Goal: Information Seeking & Learning: Learn about a topic

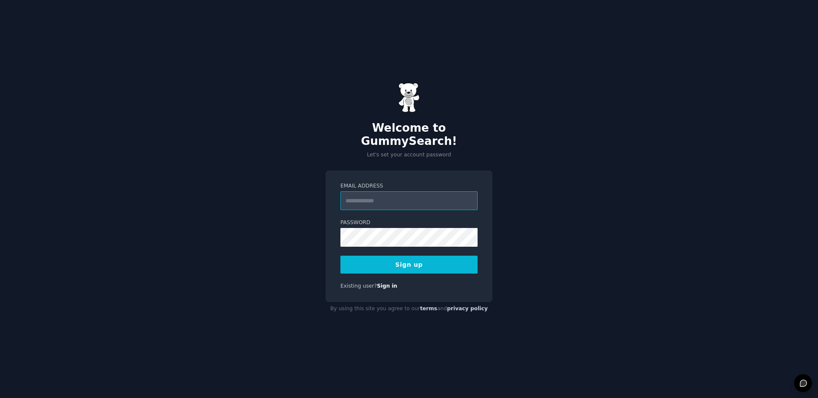
click at [373, 195] on input "Email Address" at bounding box center [408, 200] width 137 height 19
type input "**********"
click at [374, 261] on button "Sign up" at bounding box center [408, 265] width 137 height 18
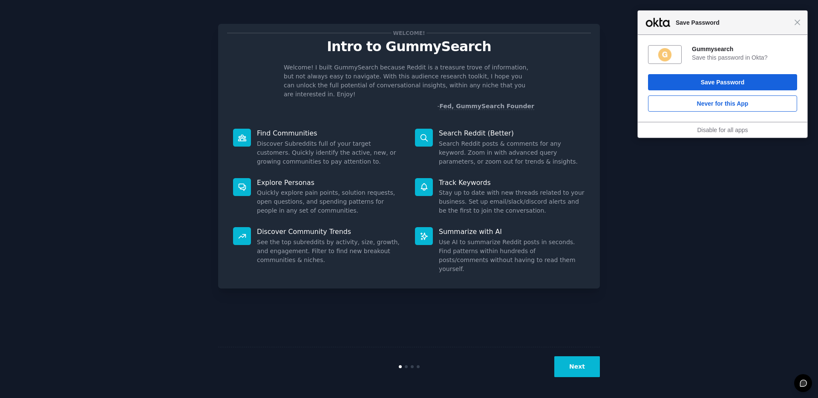
click at [437, 80] on p "Welcome! I built GummySearch because Reddit is a treasure trove of information,…" at bounding box center [409, 81] width 251 height 36
click at [798, 21] on span "Close" at bounding box center [797, 22] width 6 height 6
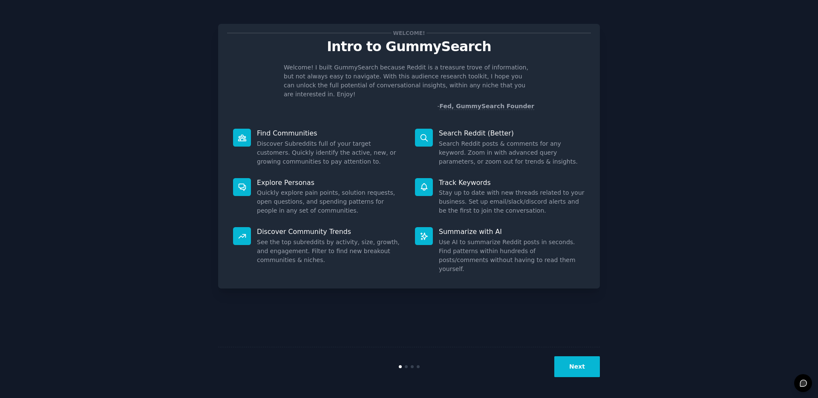
click at [577, 372] on button "Next" at bounding box center [577, 366] width 46 height 21
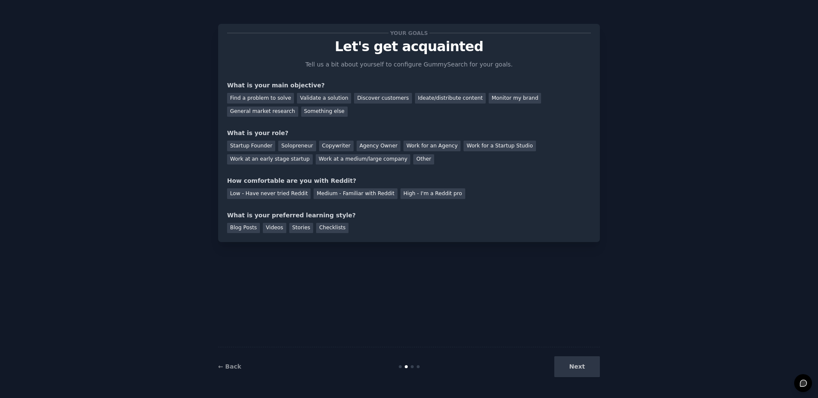
click at [579, 370] on div "Next" at bounding box center [535, 366] width 127 height 21
click at [574, 366] on div "Next" at bounding box center [535, 366] width 127 height 21
click at [265, 98] on div "Find a problem to solve" at bounding box center [260, 98] width 67 height 11
click at [317, 98] on div "Validate a solution" at bounding box center [324, 98] width 54 height 11
click at [377, 100] on div "Discover customers" at bounding box center [383, 98] width 58 height 11
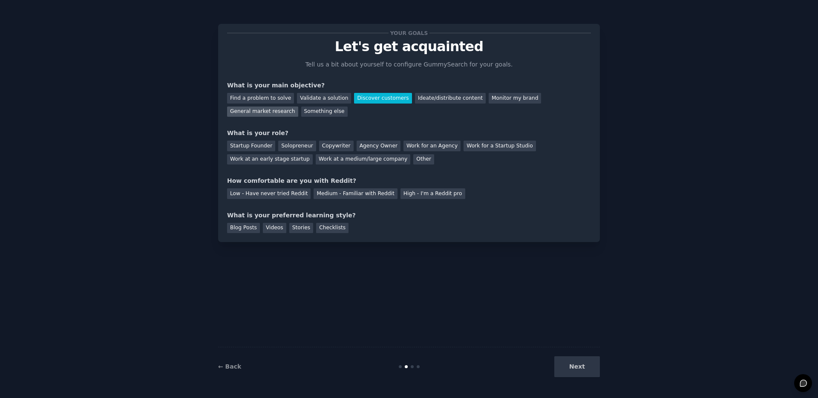
click at [254, 109] on div "General market research" at bounding box center [262, 112] width 71 height 11
click at [363, 158] on div "Work at a medium/large company" at bounding box center [363, 159] width 95 height 11
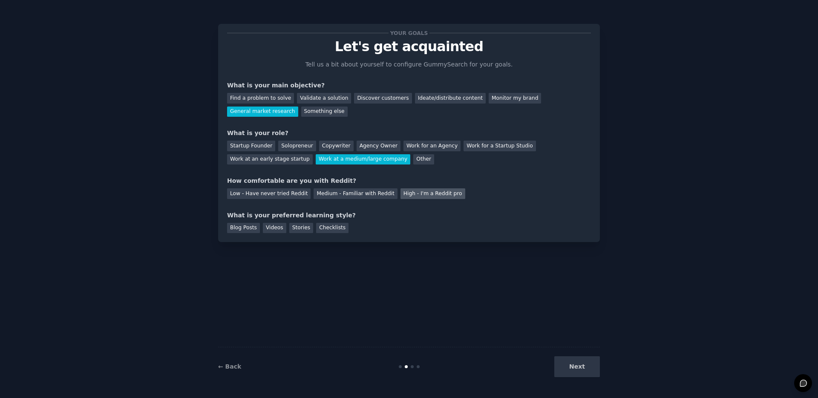
click at [426, 194] on div "High - I'm a Reddit pro" at bounding box center [432, 193] width 65 height 11
click at [271, 226] on div "Videos" at bounding box center [274, 228] width 23 height 11
click at [589, 371] on button "Next" at bounding box center [577, 366] width 46 height 21
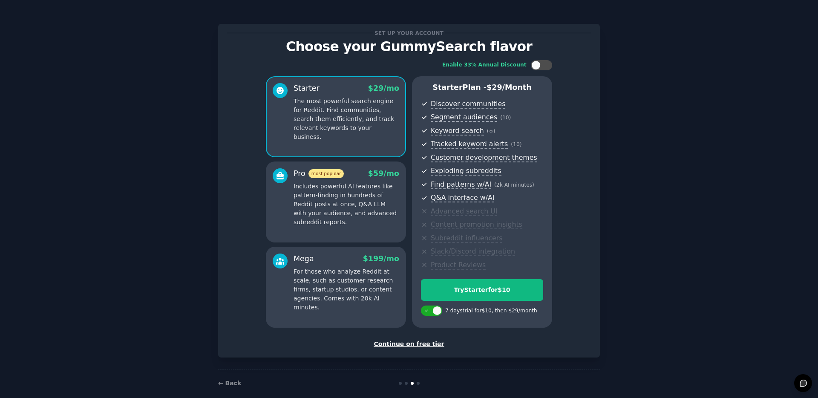
click at [394, 344] on div "Continue on free tier" at bounding box center [409, 344] width 364 height 9
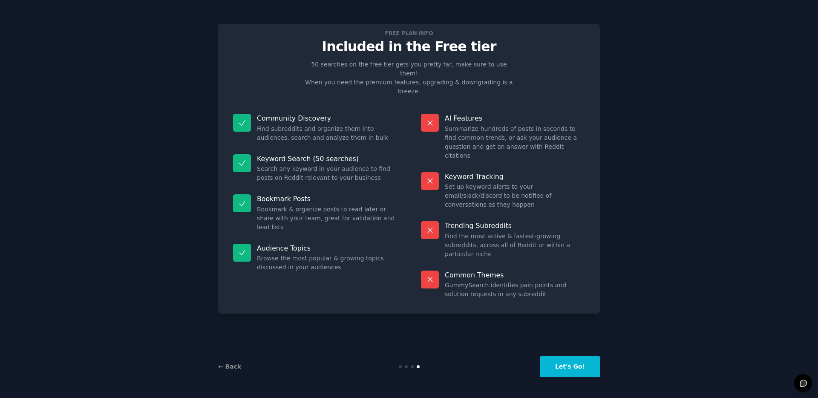
click at [565, 368] on button "Let's Go!" at bounding box center [570, 366] width 60 height 21
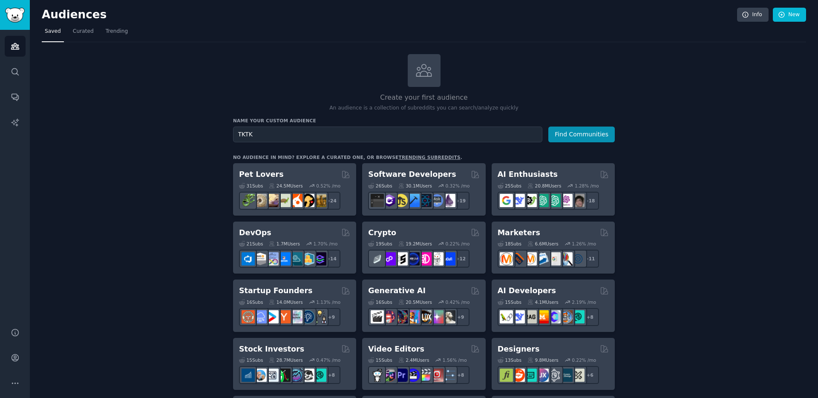
type input "TKTK"
click at [548, 127] on button "Find Communities" at bounding box center [581, 135] width 66 height 16
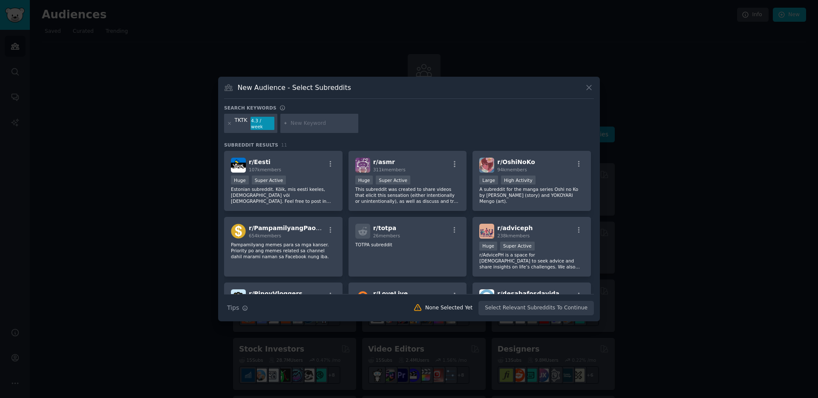
click at [589, 92] on icon at bounding box center [589, 87] width 9 height 9
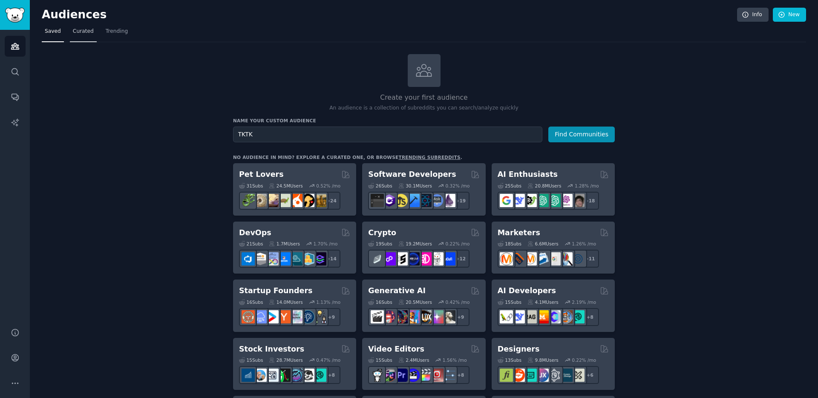
click at [78, 33] on span "Curated" at bounding box center [83, 32] width 21 height 8
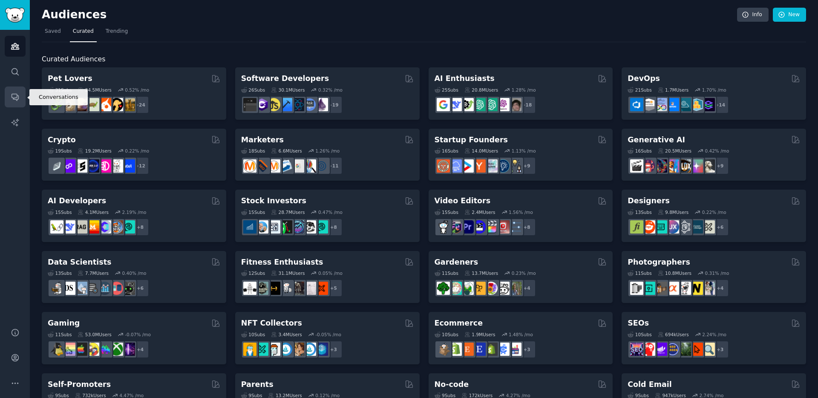
click at [16, 96] on icon "Sidebar" at bounding box center [15, 96] width 9 height 9
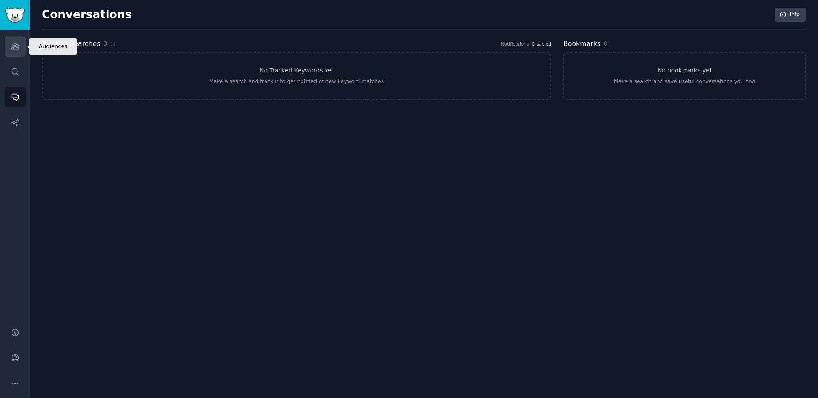
click at [13, 45] on icon "Sidebar" at bounding box center [15, 46] width 8 height 6
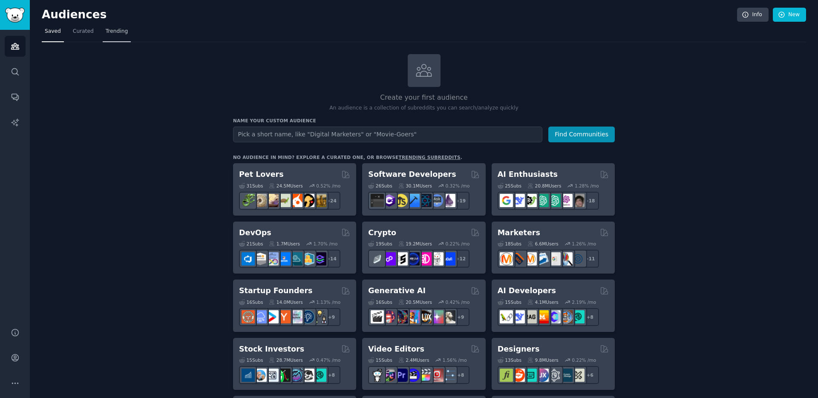
click at [114, 34] on span "Trending" at bounding box center [117, 32] width 22 height 8
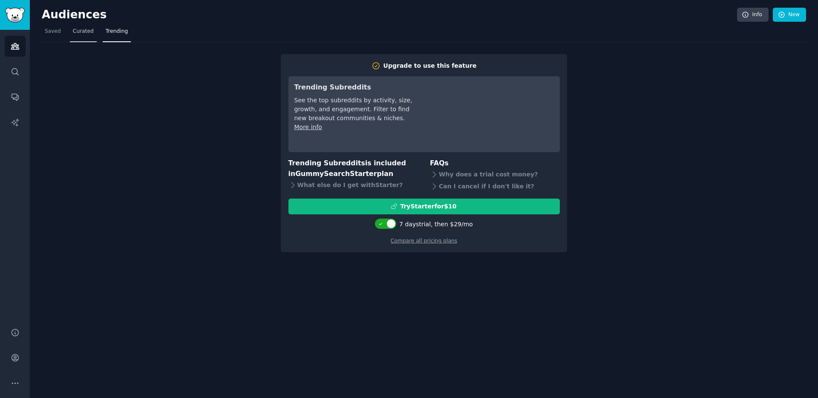
click at [84, 36] on link "Curated" at bounding box center [83, 33] width 27 height 17
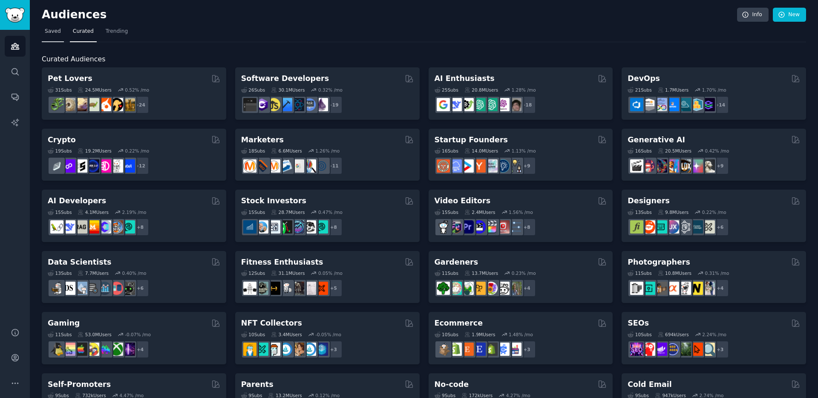
click at [47, 32] on span "Saved" at bounding box center [53, 32] width 16 height 8
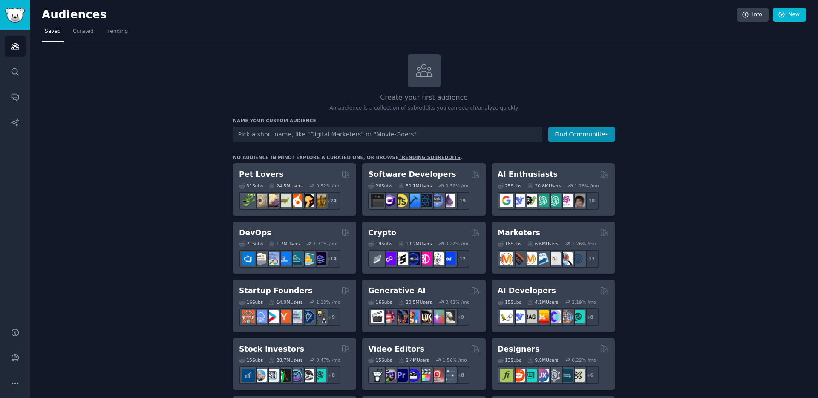
click at [346, 135] on input "text" at bounding box center [387, 135] width 309 height 16
type input "SEO"
click at [548, 127] on button "Find Communities" at bounding box center [581, 135] width 66 height 16
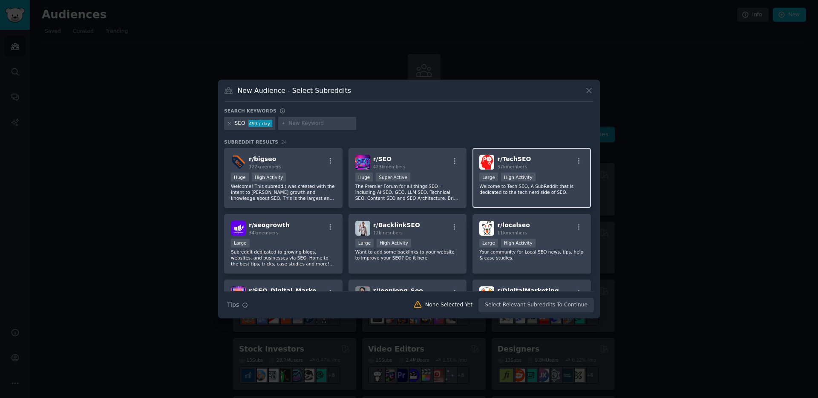
click at [559, 174] on div ">= 80th percentile for submissions / day Large High Activity" at bounding box center [531, 178] width 105 height 11
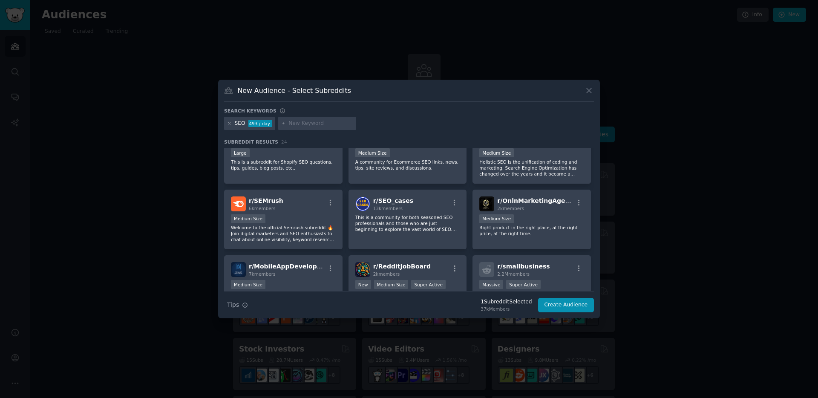
scroll to position [286, 0]
click at [562, 305] on button "Create Audience" at bounding box center [566, 305] width 56 height 14
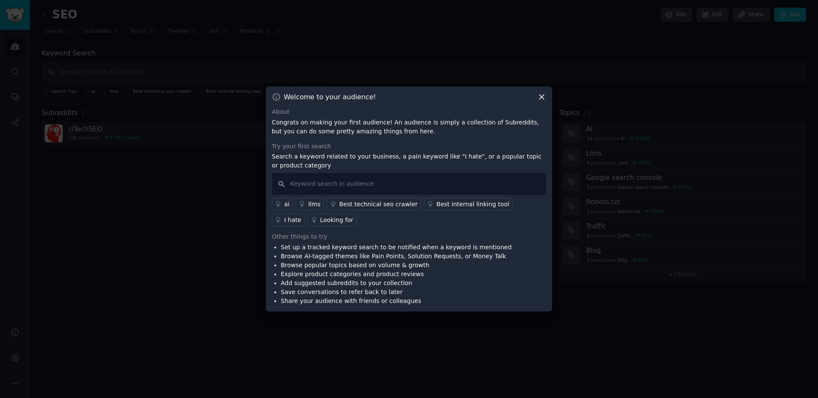
click at [545, 94] on icon at bounding box center [541, 96] width 9 height 9
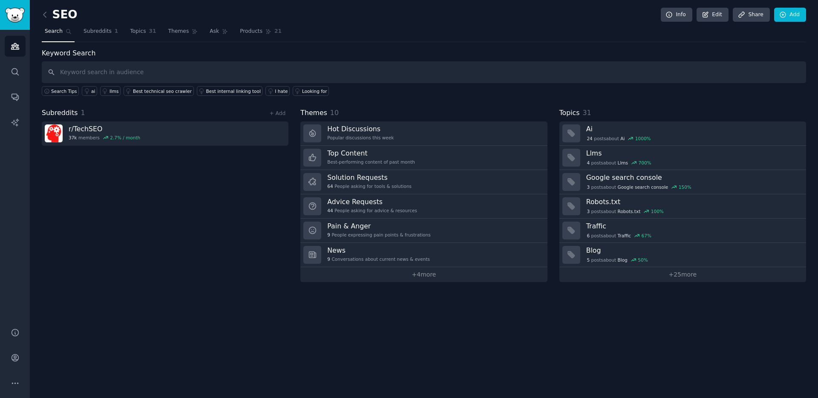
click at [46, 9] on link at bounding box center [47, 15] width 11 height 14
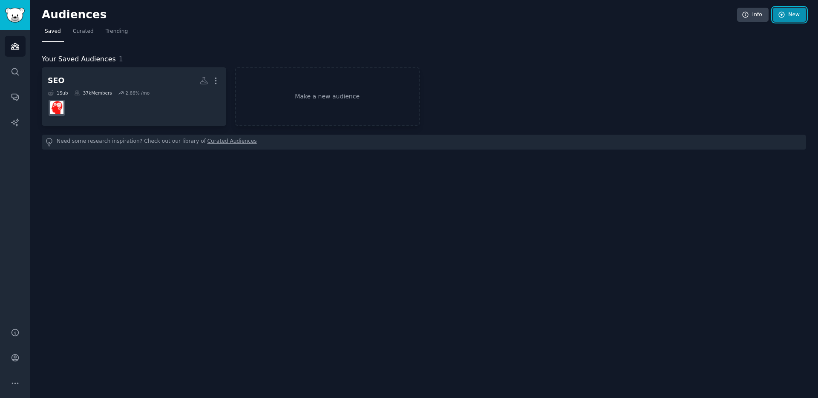
click at [787, 18] on link "New" at bounding box center [789, 15] width 33 height 14
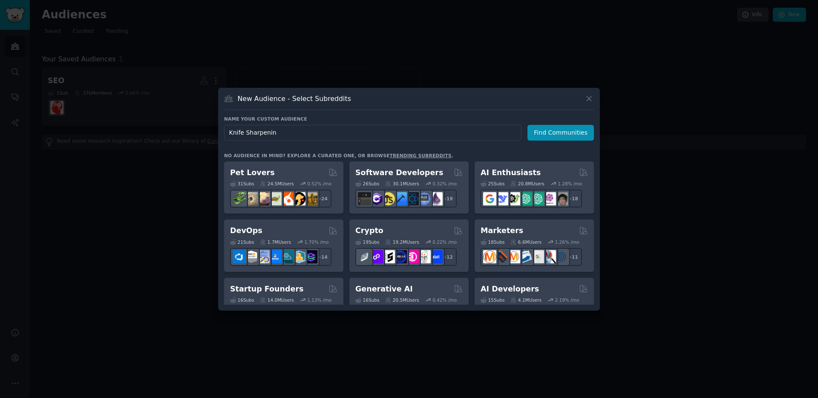
type input "Knife Sharpening"
click button "Find Communities" at bounding box center [560, 133] width 66 height 16
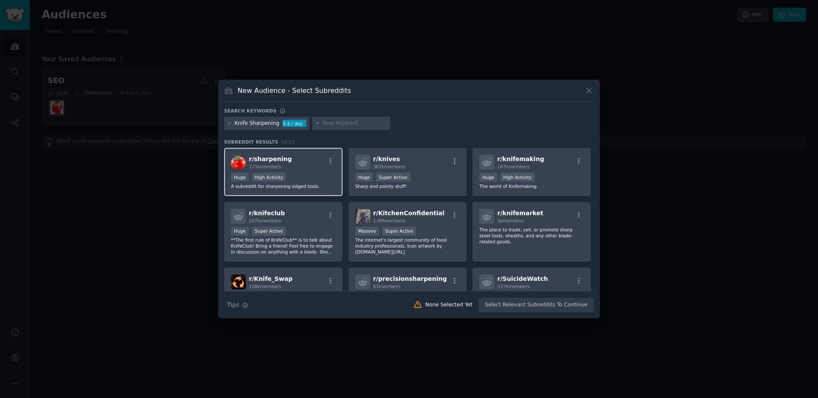
click at [293, 164] on div "r/ sharpening 173k members" at bounding box center [283, 162] width 105 height 15
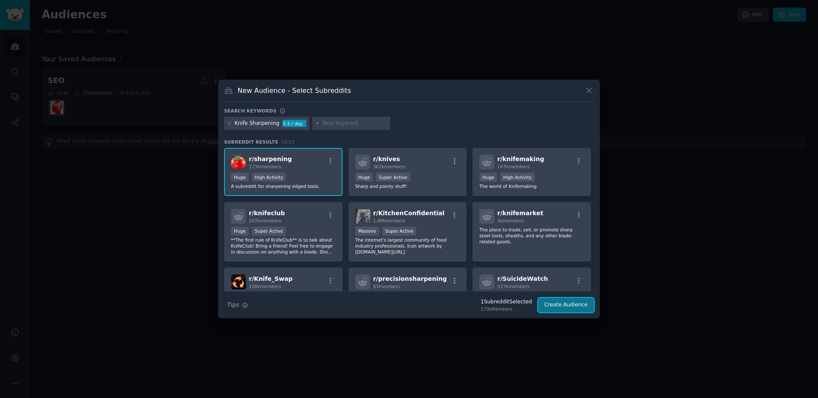
click at [563, 305] on button "Create Audience" at bounding box center [566, 305] width 56 height 14
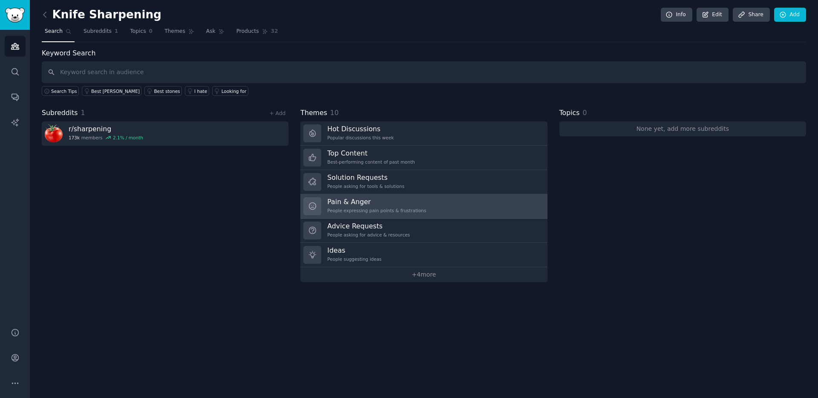
click at [442, 204] on link "Pain & Anger People expressing pain points & frustrations" at bounding box center [423, 206] width 247 height 24
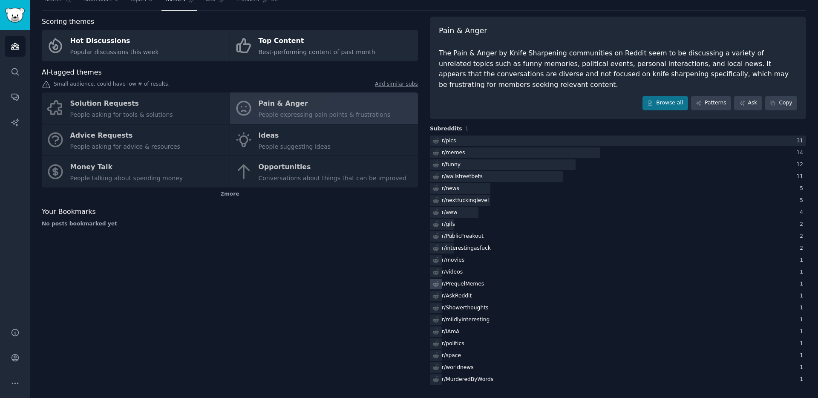
scroll to position [30, 0]
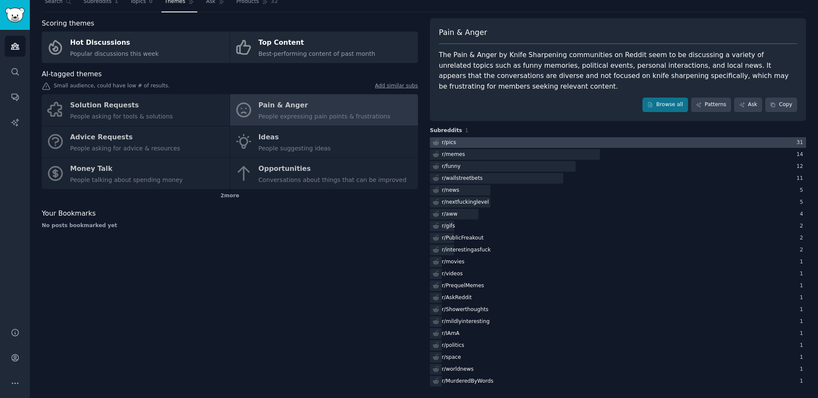
click at [625, 141] on div at bounding box center [618, 142] width 376 height 11
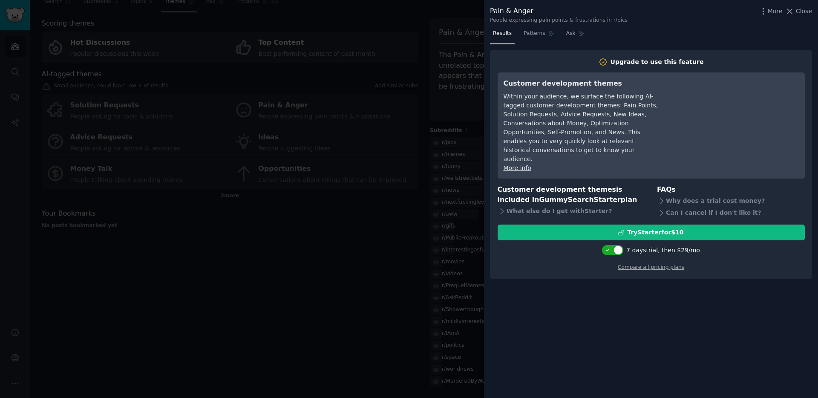
click at [352, 241] on div at bounding box center [409, 199] width 818 height 398
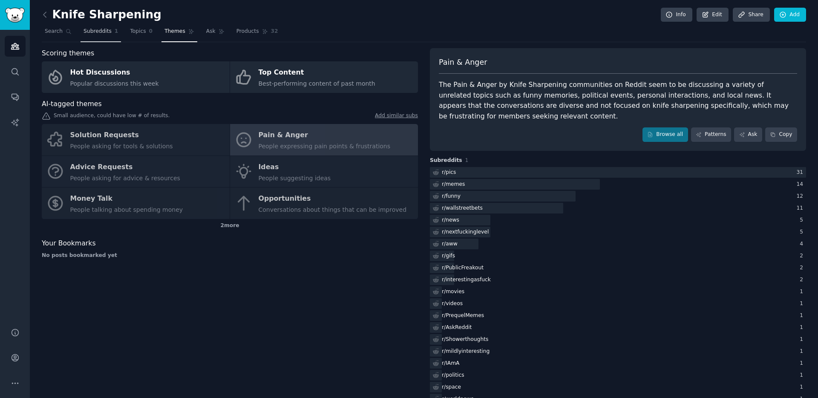
click at [102, 32] on span "Subreddits" at bounding box center [98, 32] width 28 height 8
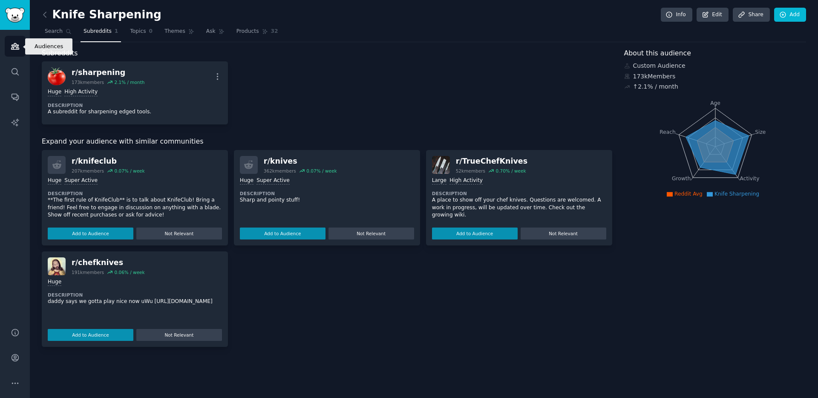
click at [17, 49] on icon "Sidebar" at bounding box center [15, 46] width 8 height 6
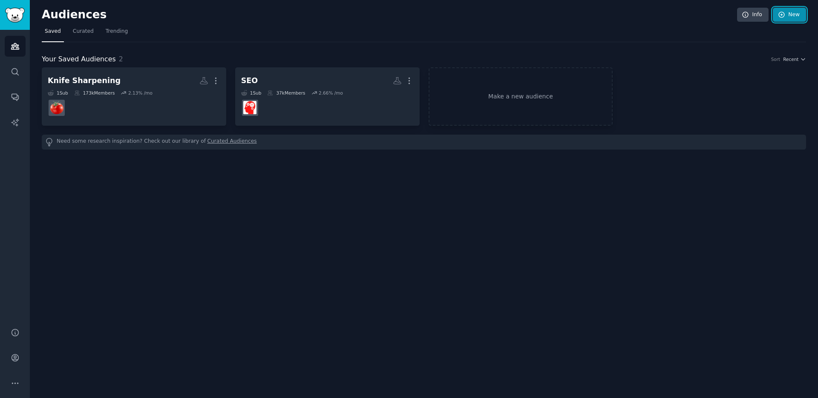
click at [781, 16] on icon at bounding box center [782, 15] width 8 height 8
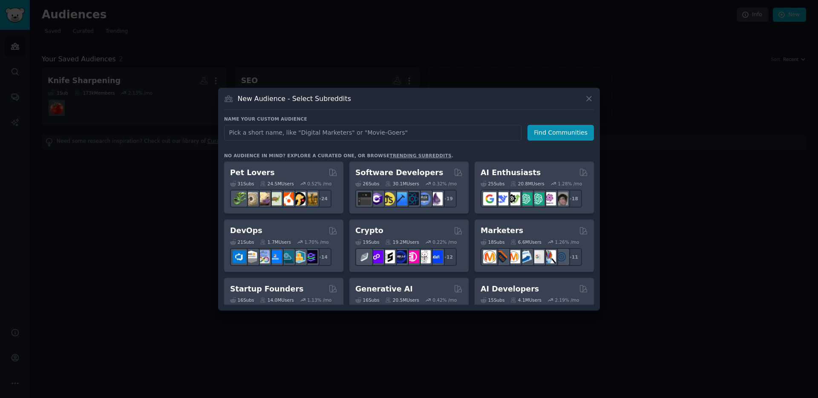
click at [371, 135] on input "text" at bounding box center [372, 133] width 297 height 16
type input "F"
type input "FASION"
type input "Cooking"
click button "Find Communities" at bounding box center [560, 133] width 66 height 16
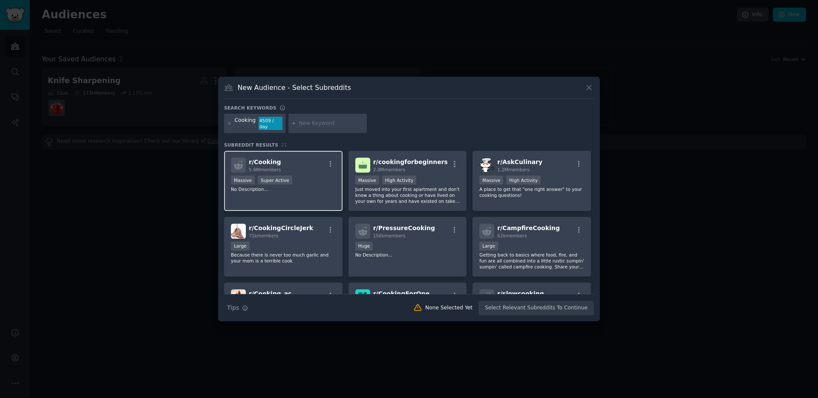
click at [304, 163] on div "r/ Cooking 5.9M members" at bounding box center [283, 165] width 105 height 15
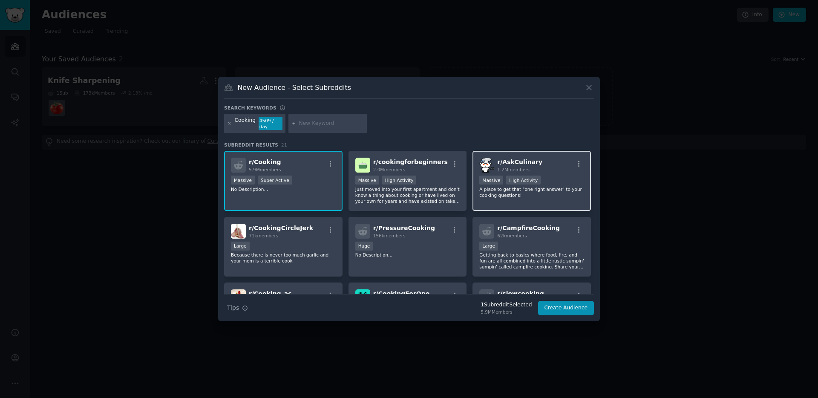
click at [539, 165] on div "r/ AskCulinary 1.2M members" at bounding box center [531, 165] width 105 height 15
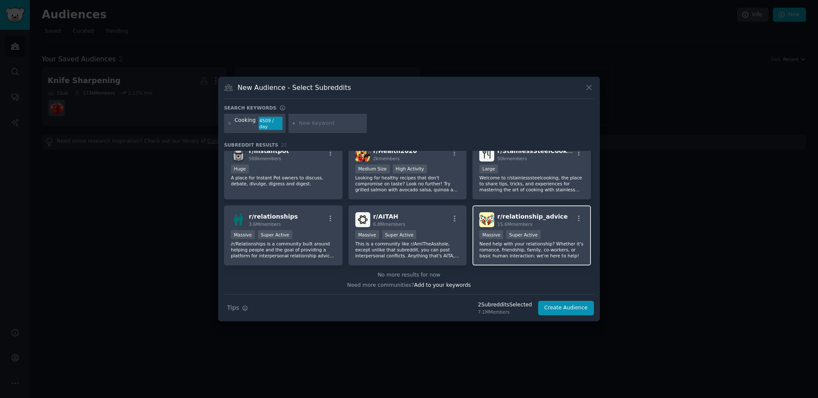
scroll to position [336, 0]
click at [306, 124] on input "text" at bounding box center [331, 124] width 65 height 8
type input "bon appetit"
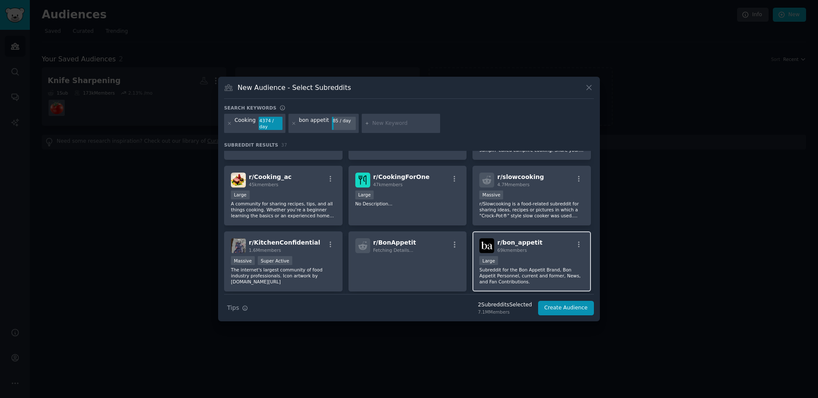
scroll to position [188, 0]
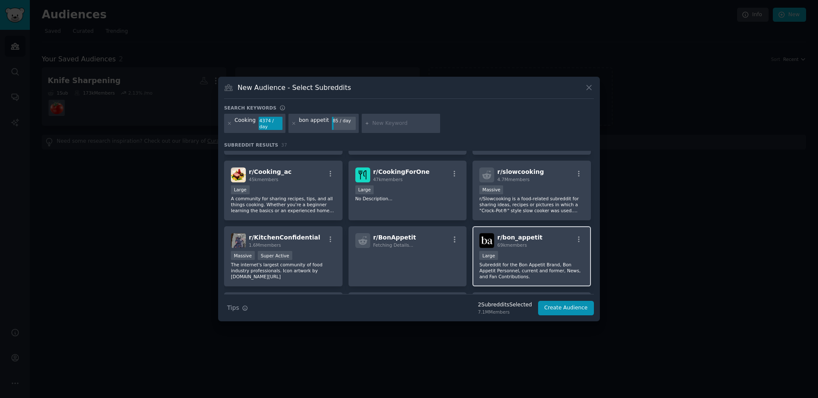
click at [519, 258] on div "Large" at bounding box center [531, 256] width 105 height 11
click at [377, 121] on input "text" at bounding box center [404, 124] width 65 height 8
type input "serious eats"
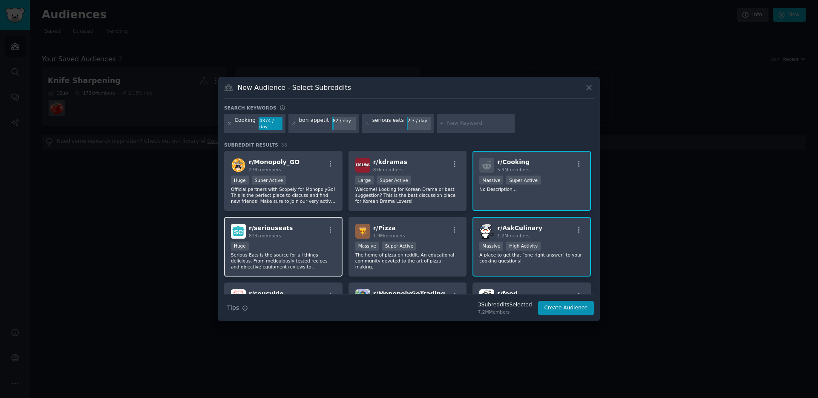
click at [280, 256] on p "Serious Eats is the source for all things delicious. From meticulously tested r…" at bounding box center [283, 261] width 105 height 18
click at [556, 308] on button "Create Audience" at bounding box center [566, 308] width 56 height 14
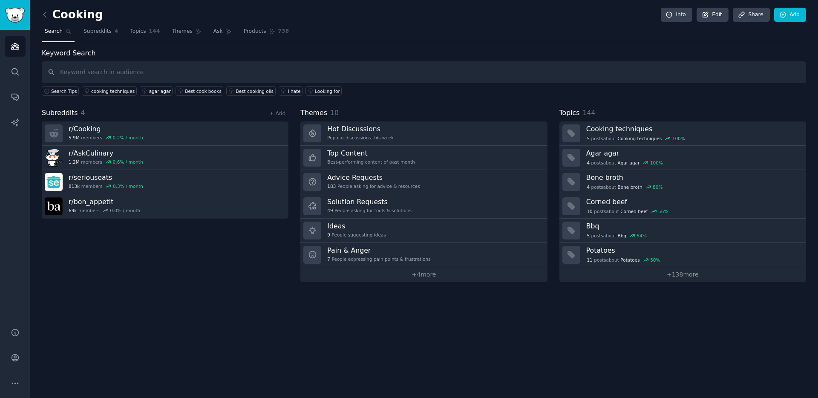
click at [176, 294] on div "Cooking Info Edit Share Add Search Subreddits 4 Topics 144 Themes Ask Products …" at bounding box center [424, 199] width 788 height 398
